Goal: Transaction & Acquisition: Book appointment/travel/reservation

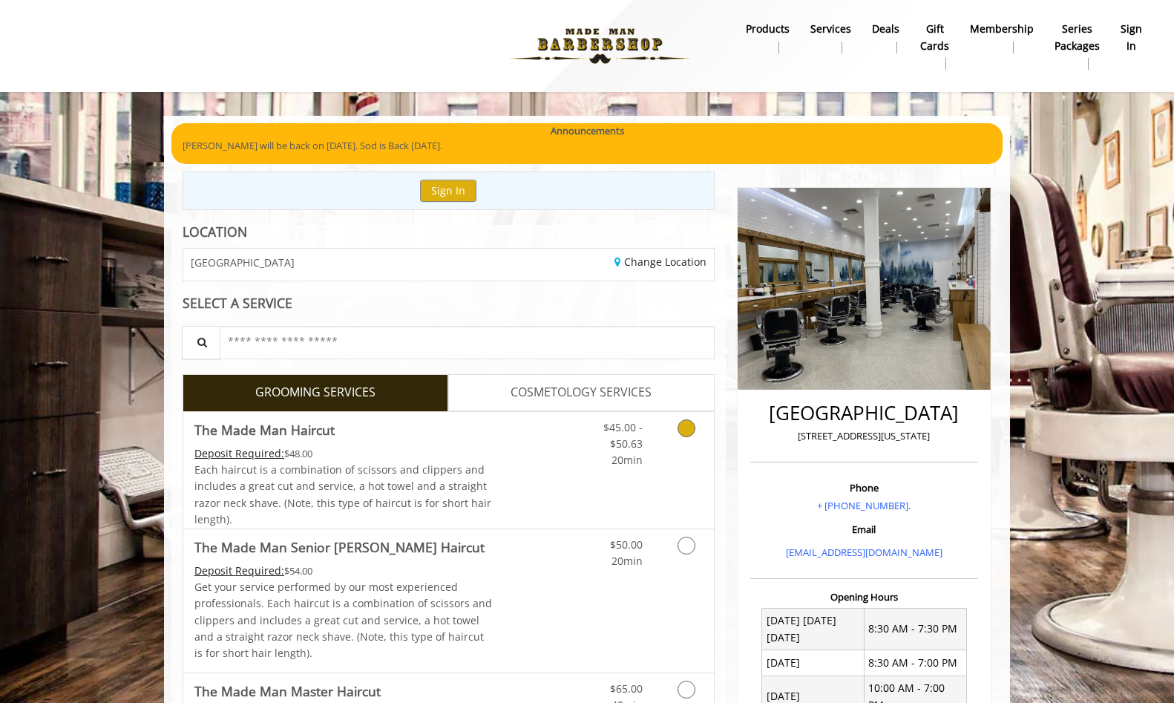
click at [683, 415] on link "Grooming services" at bounding box center [684, 440] width 38 height 57
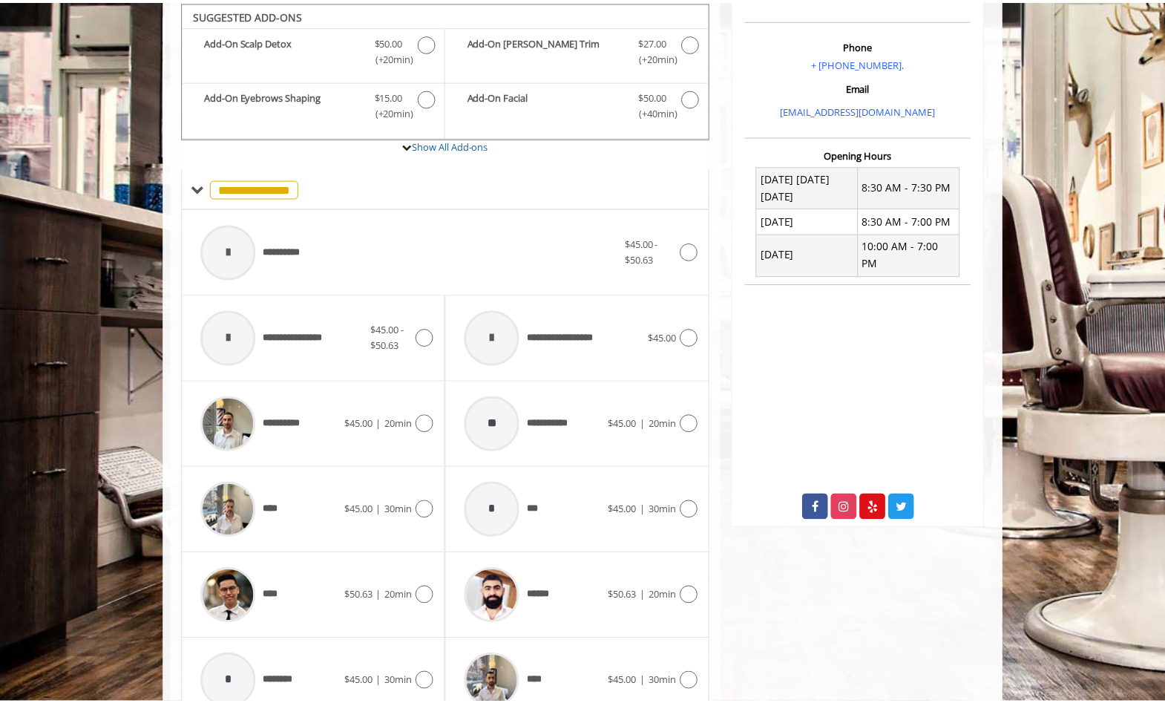
scroll to position [442, 0]
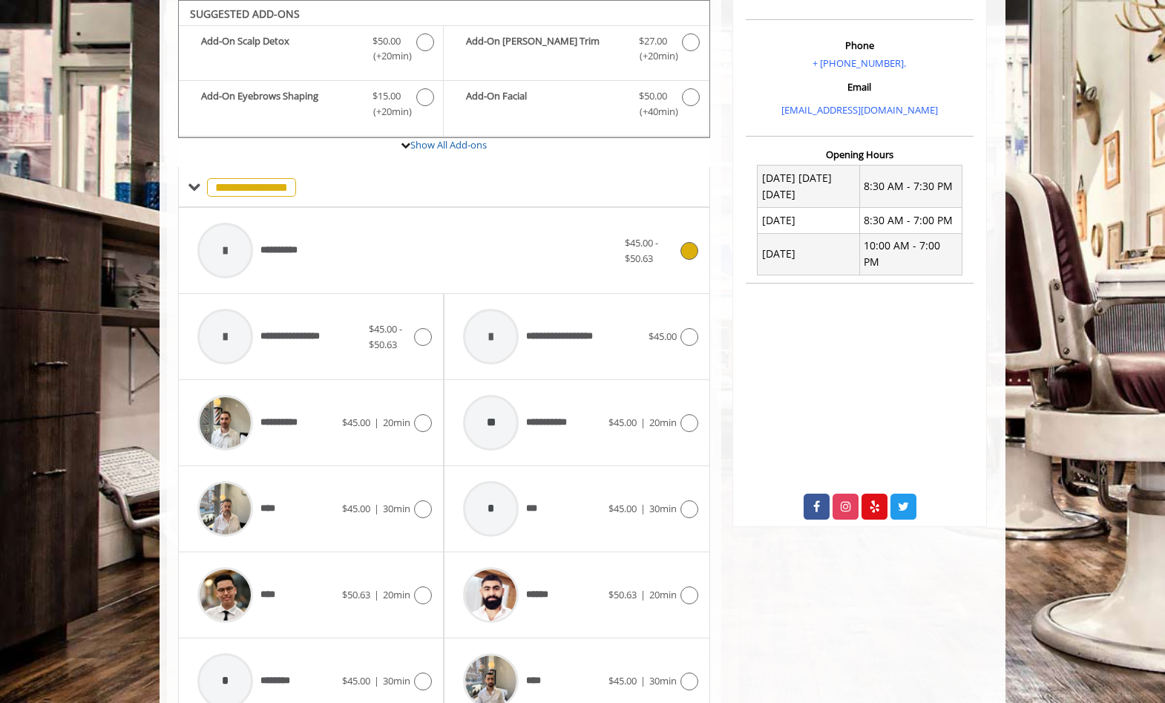
click at [686, 246] on icon at bounding box center [689, 251] width 18 height 18
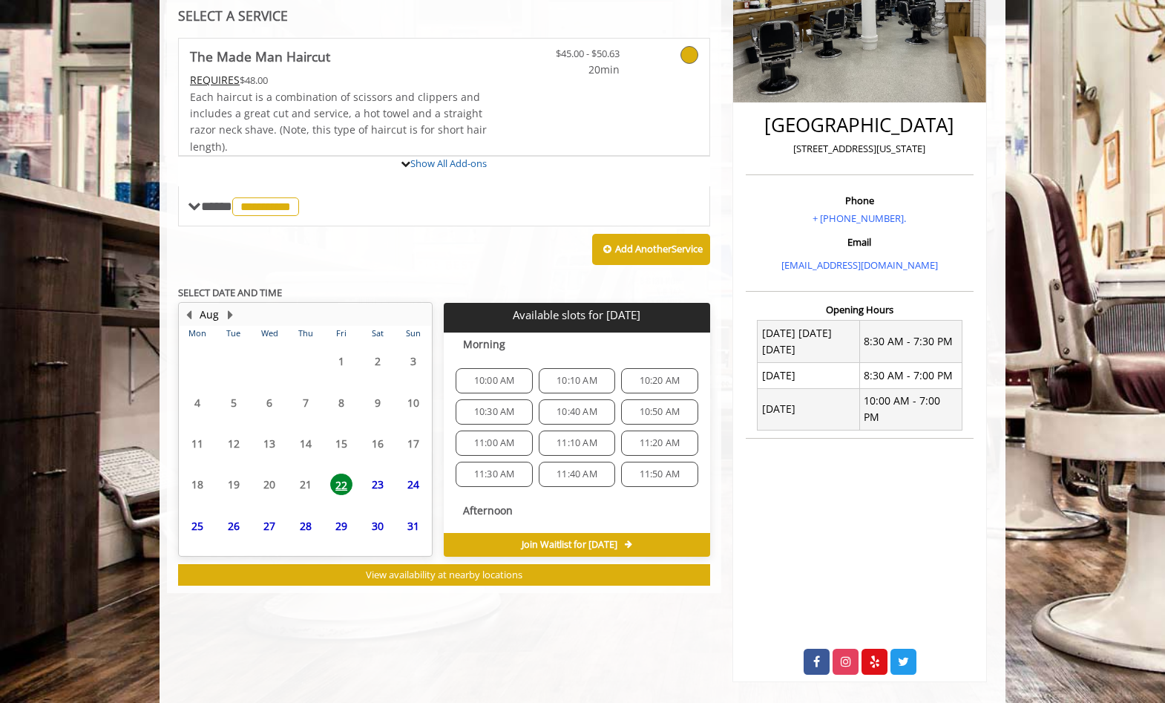
scroll to position [349, 0]
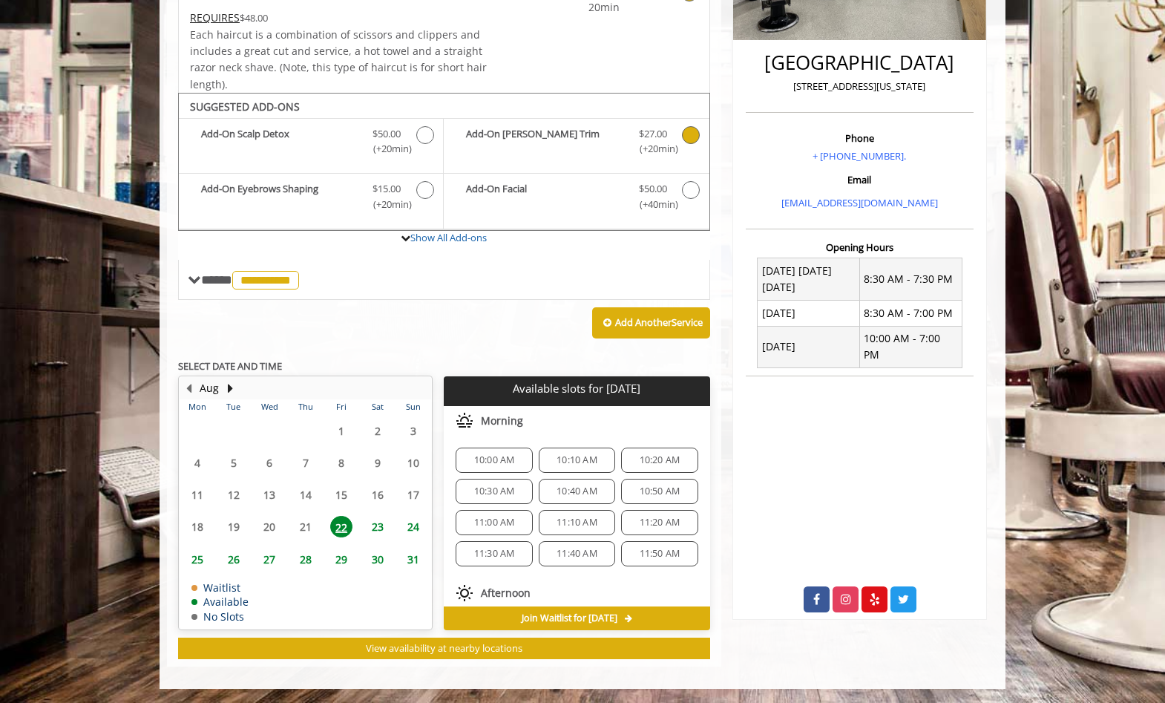
click at [686, 135] on icon "The Made Man Haircut Add-onS" at bounding box center [691, 135] width 18 height 18
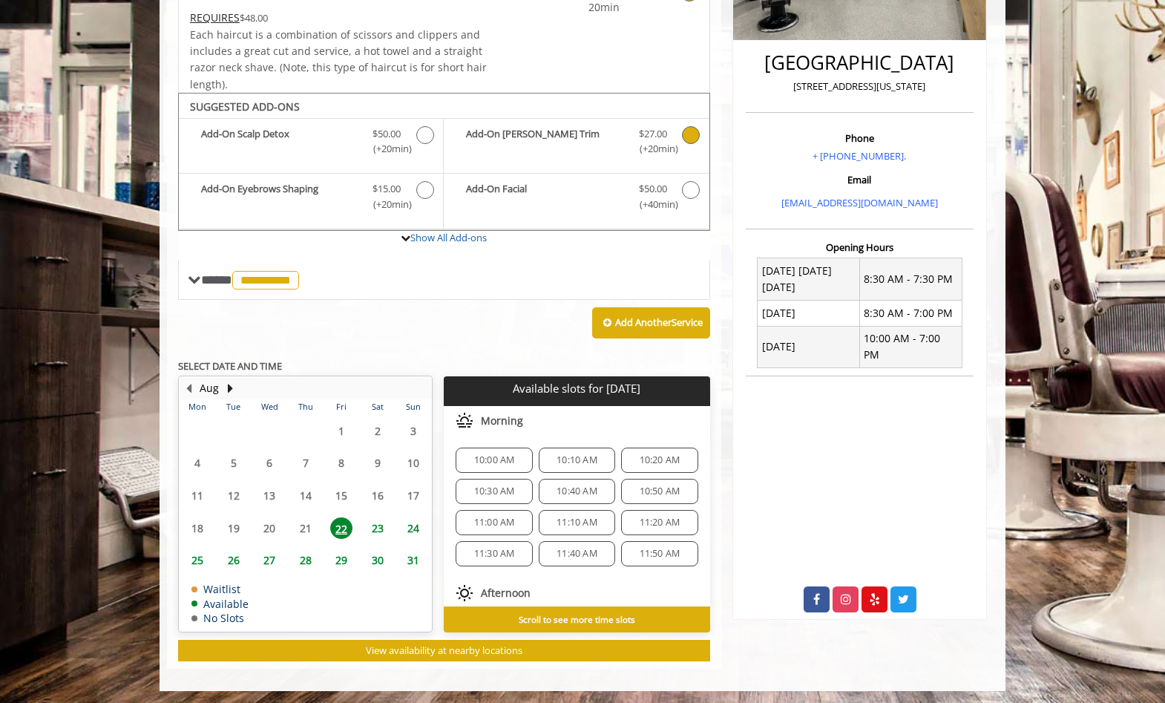
scroll to position [352, 0]
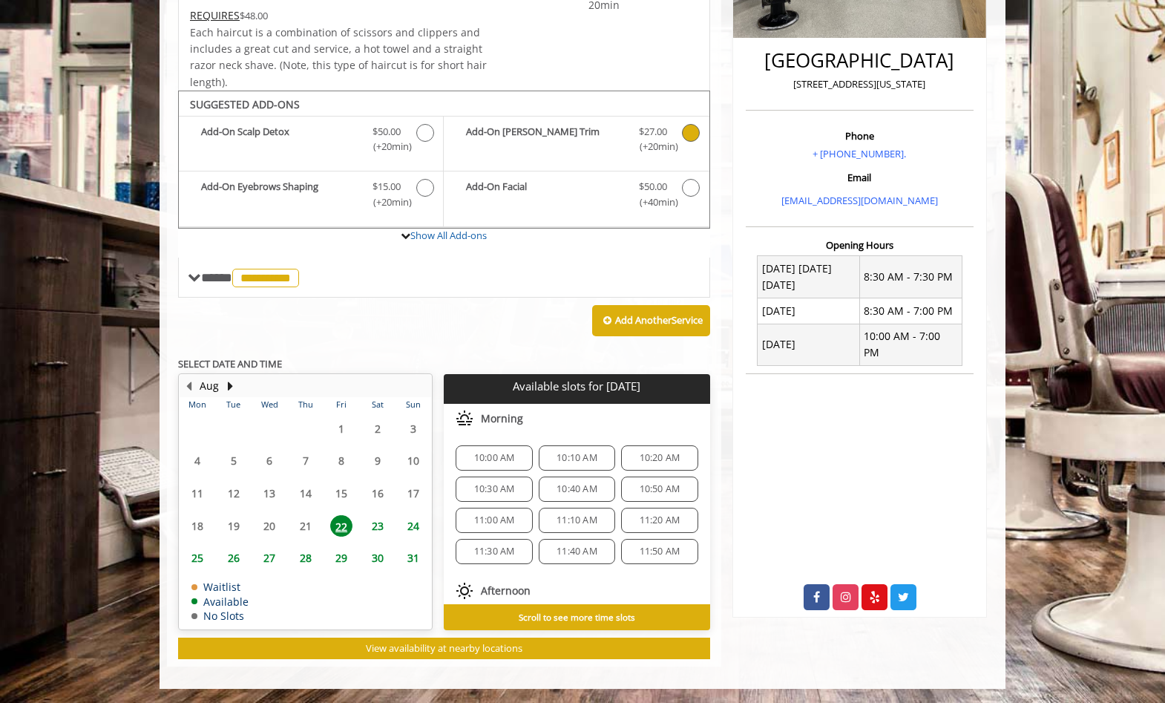
click at [500, 488] on span "10:30 AM" at bounding box center [494, 489] width 41 height 12
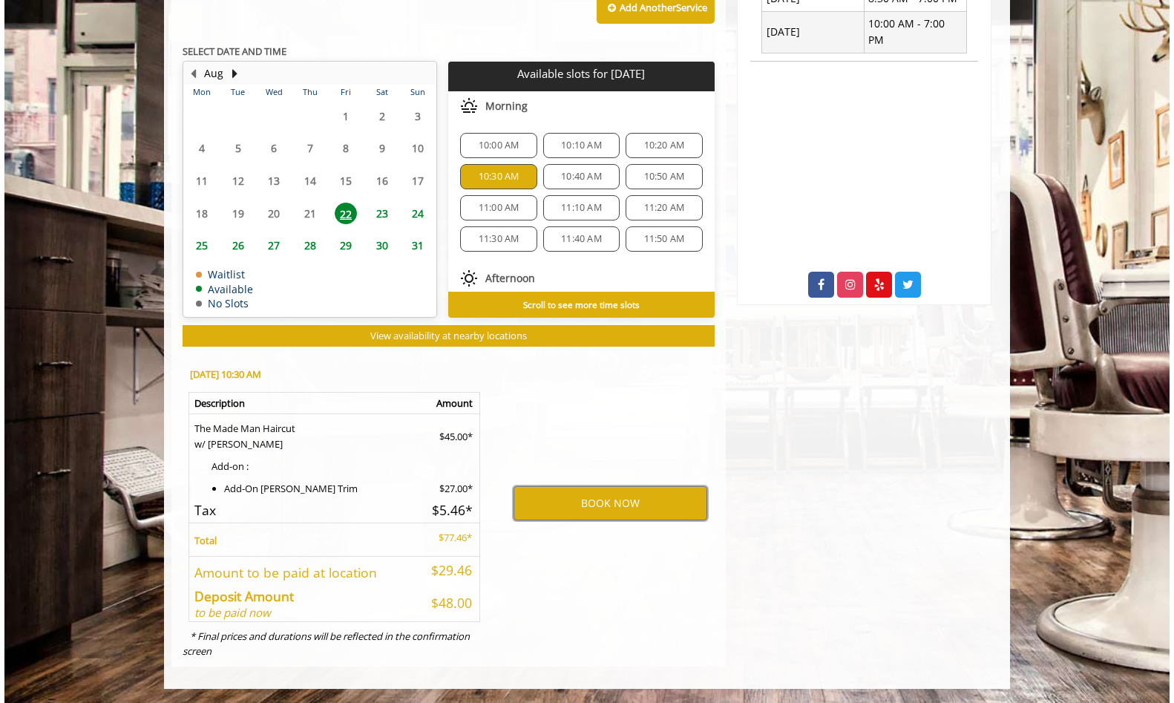
scroll to position [0, 0]
